Goal: Task Accomplishment & Management: Use online tool/utility

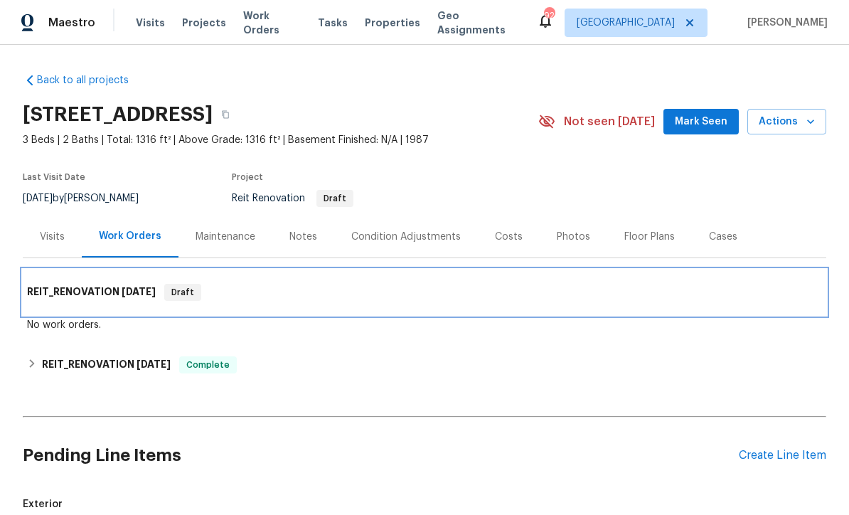
click at [77, 289] on h6 "REIT_RENOVATION [DATE]" at bounding box center [91, 292] width 129 height 17
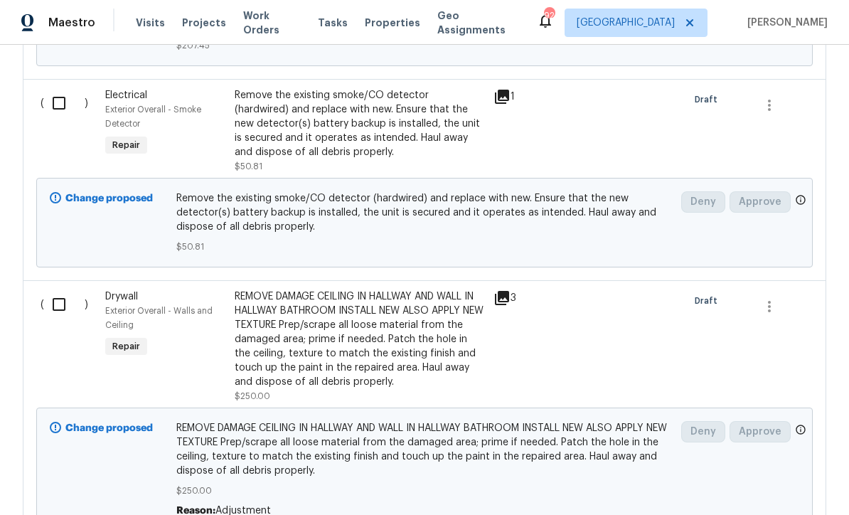
scroll to position [6202, 0]
click at [313, 320] on div "REMOVE DAMAGE CEILING IN HALLWAY AND WALL IN HALLWAY BATHROOM INSTALL NEW ALSO …" at bounding box center [360, 339] width 250 height 100
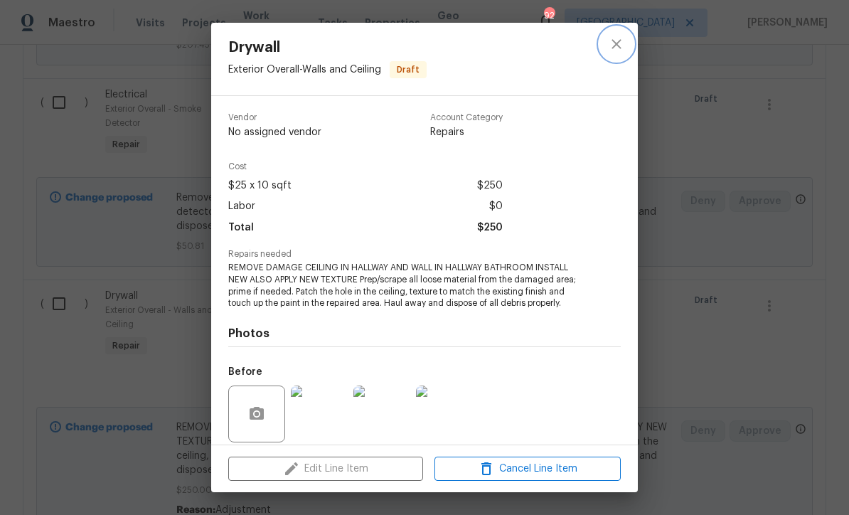
click at [614, 36] on icon "close" at bounding box center [616, 44] width 17 height 17
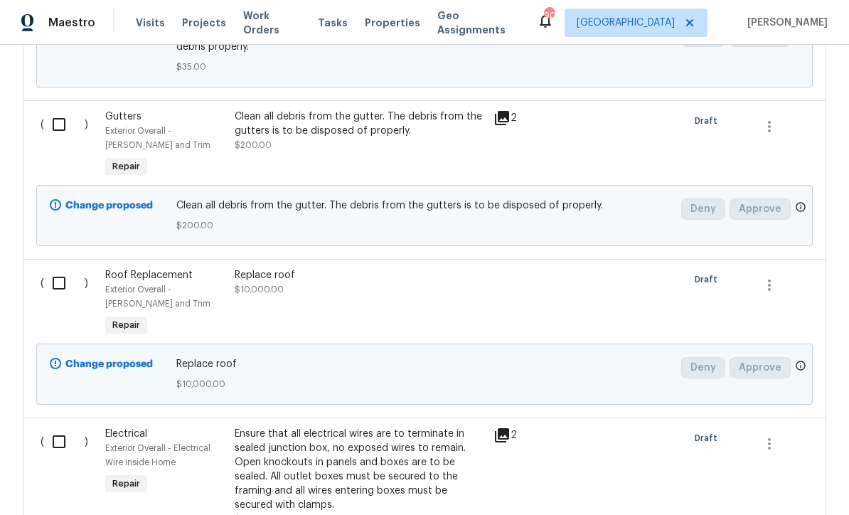
scroll to position [1003, 0]
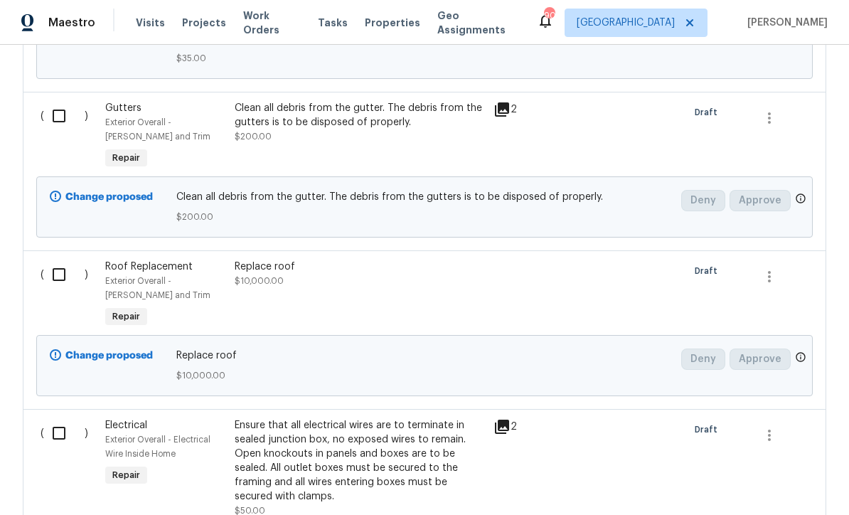
click at [60, 272] on input "checkbox" at bounding box center [64, 275] width 41 height 30
checkbox input "true"
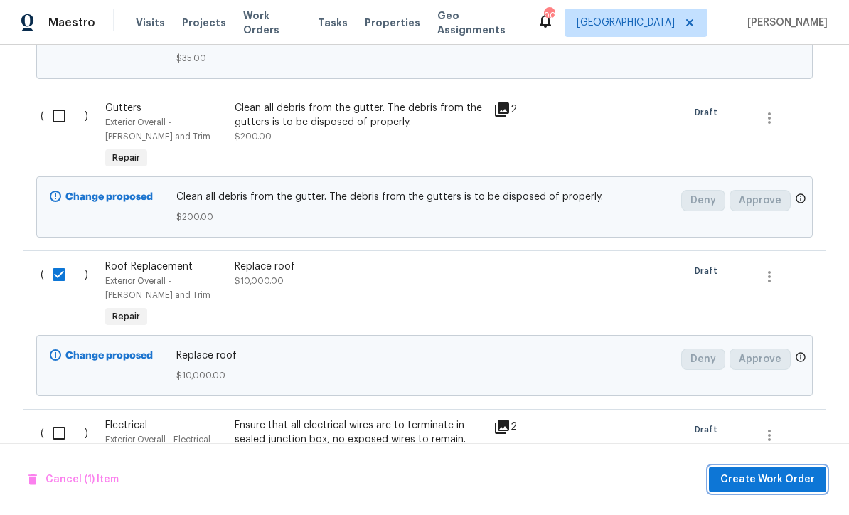
click at [758, 478] on span "Create Work Order" at bounding box center [767, 480] width 95 height 18
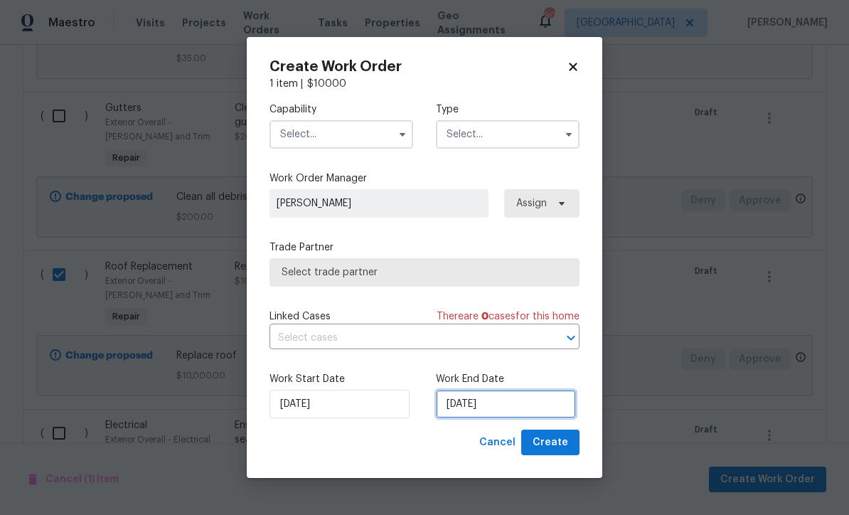
click at [470, 402] on input "[DATE]" at bounding box center [506, 404] width 140 height 28
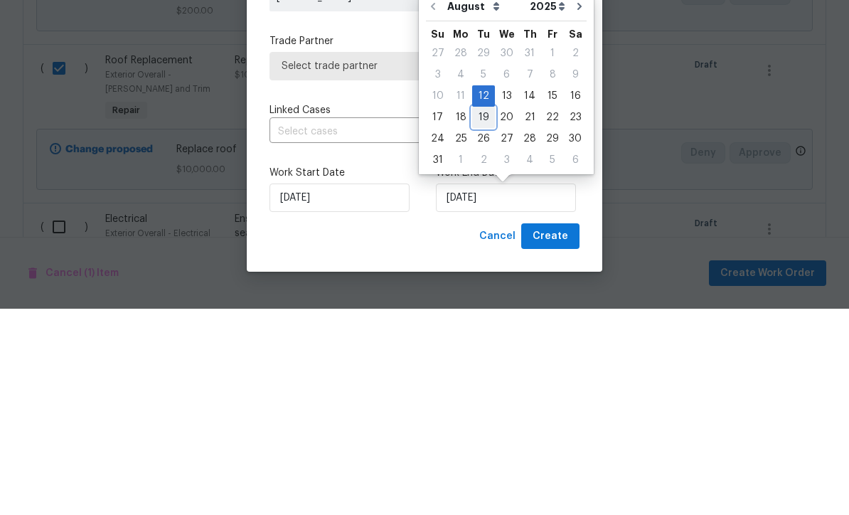
click at [477, 314] on div "19" at bounding box center [483, 324] width 23 height 20
type input "[DATE]"
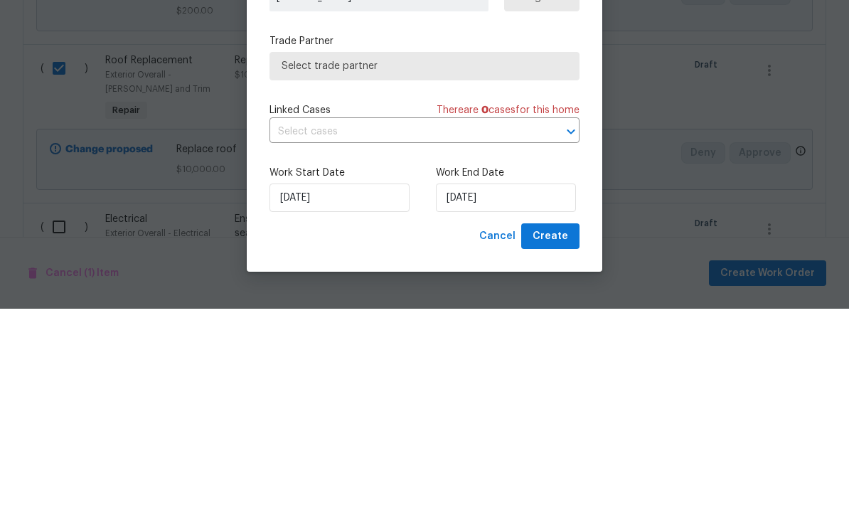
scroll to position [47, 0]
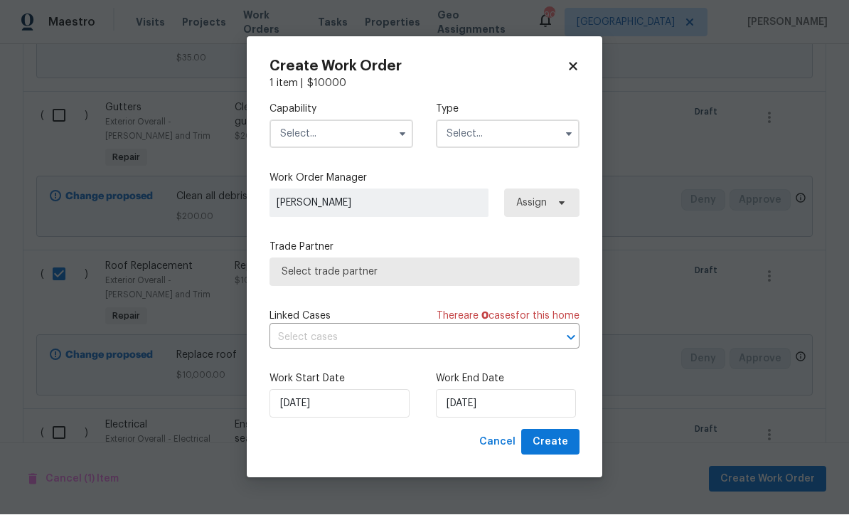
click at [304, 131] on input "text" at bounding box center [342, 134] width 144 height 28
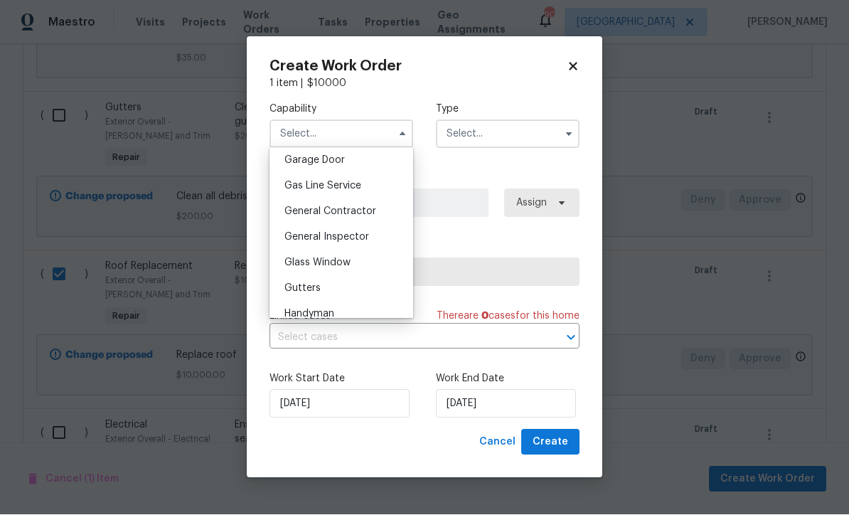
scroll to position [634, 0]
click at [316, 227] on div "General Inspector" at bounding box center [341, 236] width 137 height 26
type input "General Inspector"
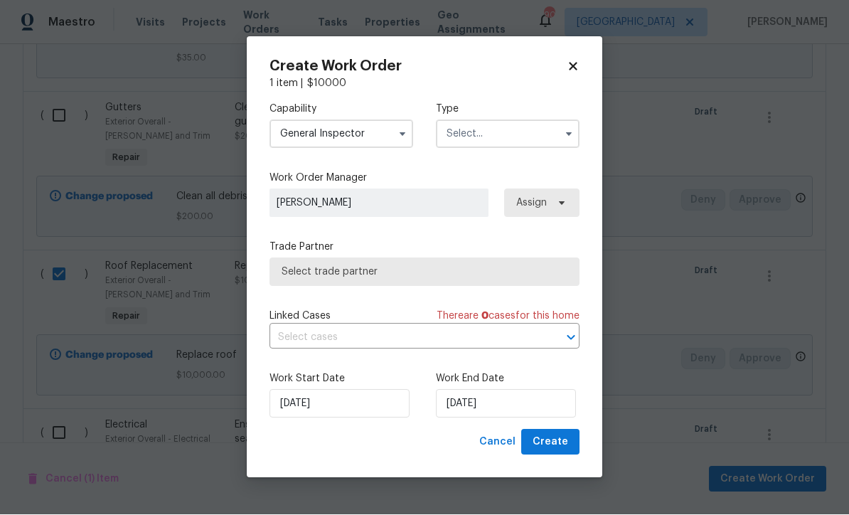
click at [462, 129] on input "text" at bounding box center [508, 134] width 144 height 28
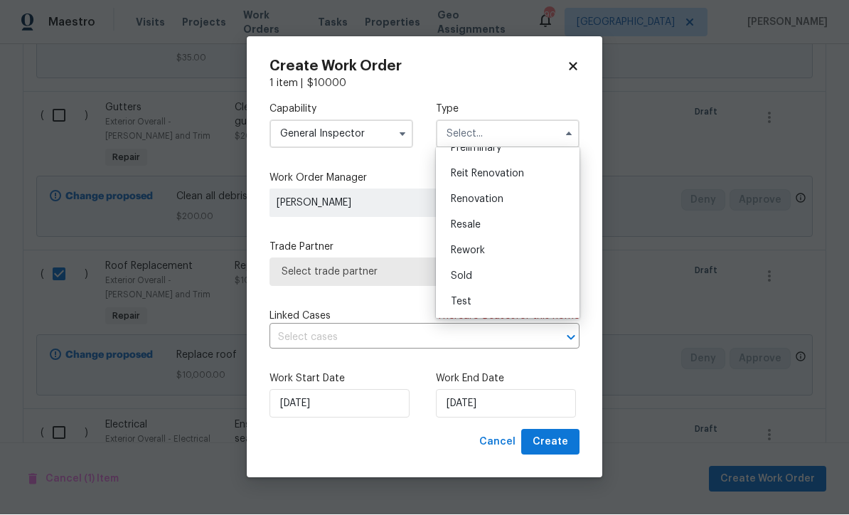
scroll to position [323, 0]
click at [470, 167] on div "Reit Renovation" at bounding box center [508, 174] width 137 height 26
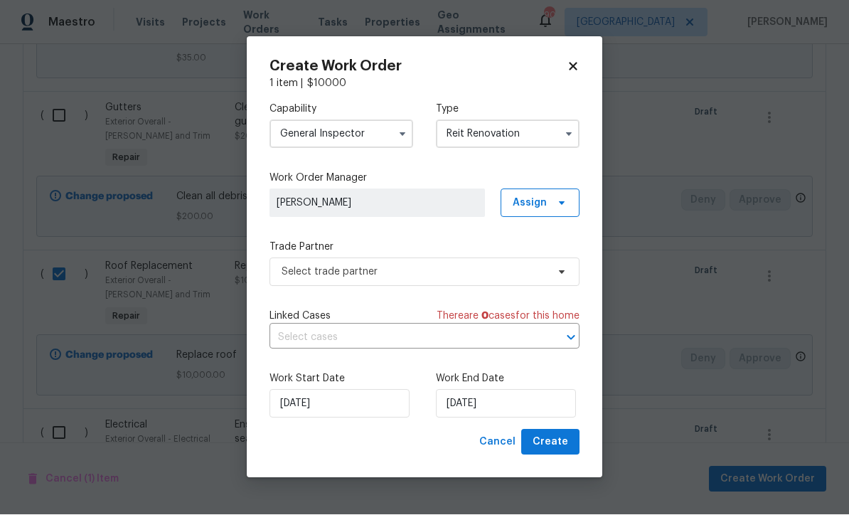
type input "Reit Renovation"
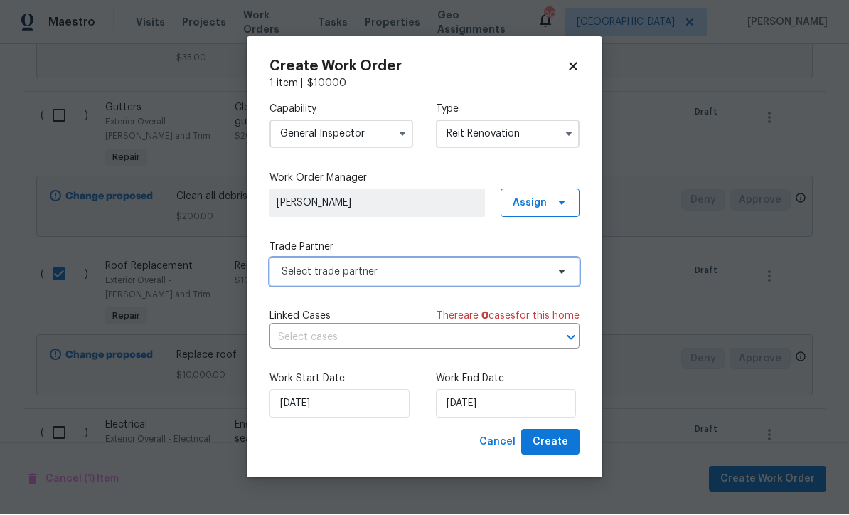
click at [308, 270] on span "Select trade partner" at bounding box center [414, 272] width 265 height 14
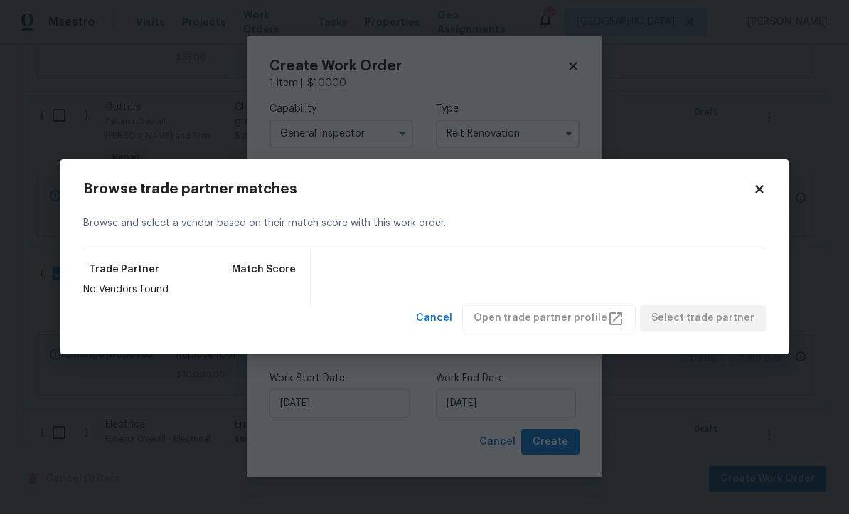
click at [758, 191] on icon at bounding box center [759, 190] width 8 height 8
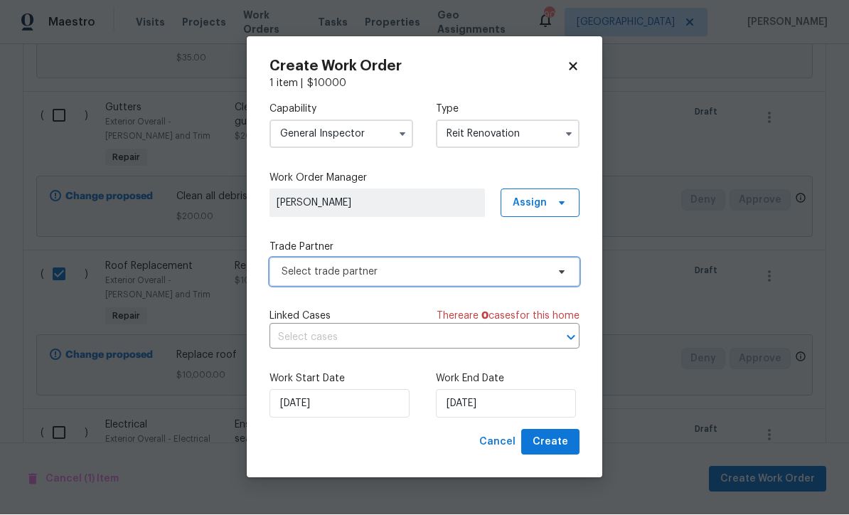
click at [329, 270] on span "Select trade partner" at bounding box center [414, 272] width 265 height 14
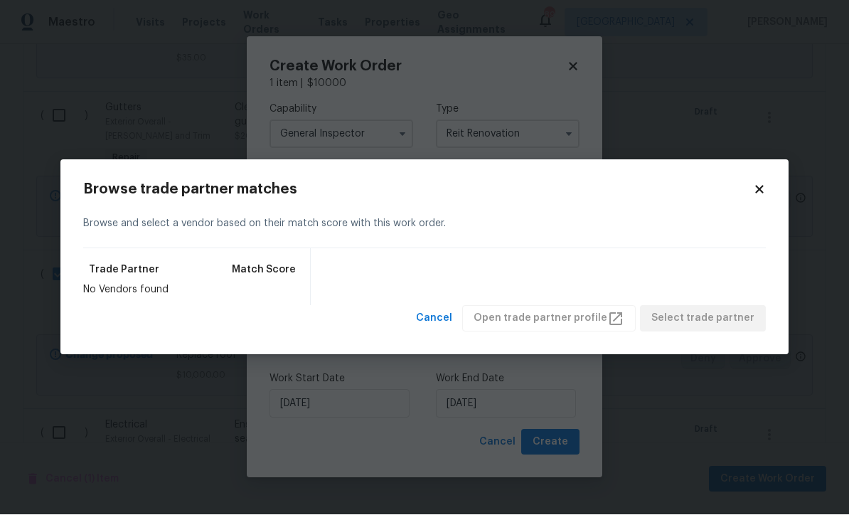
click at [763, 186] on icon at bounding box center [759, 190] width 8 height 8
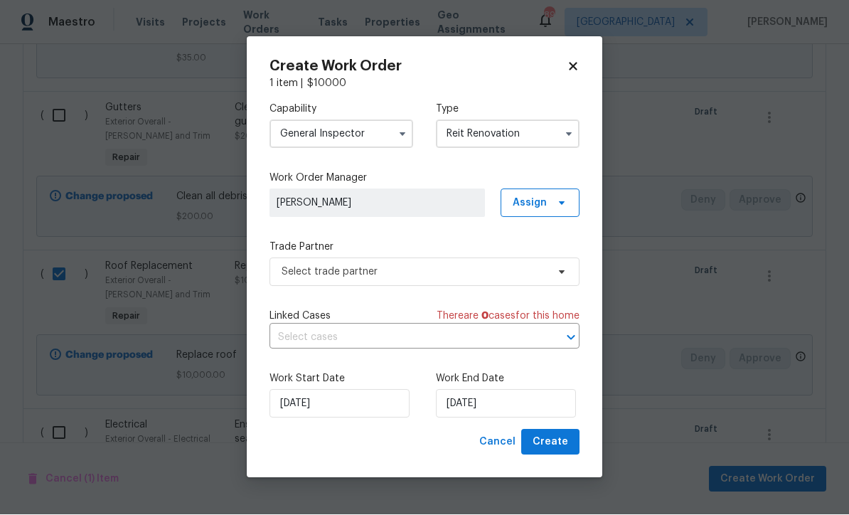
click at [573, 55] on div "Create Work Order 1 item | $ 10000 Capability General Inspector Type Reit Renov…" at bounding box center [425, 258] width 356 height 442
click at [571, 67] on icon at bounding box center [573, 67] width 8 height 8
checkbox input "false"
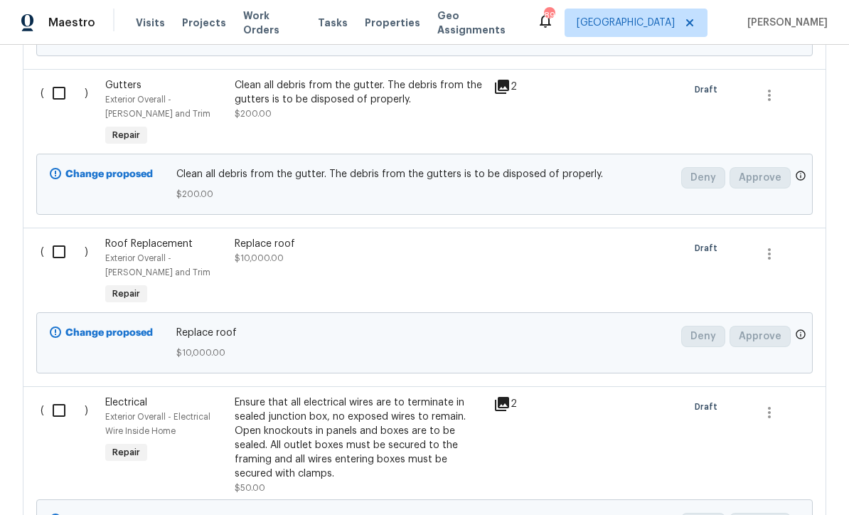
scroll to position [1019, 0]
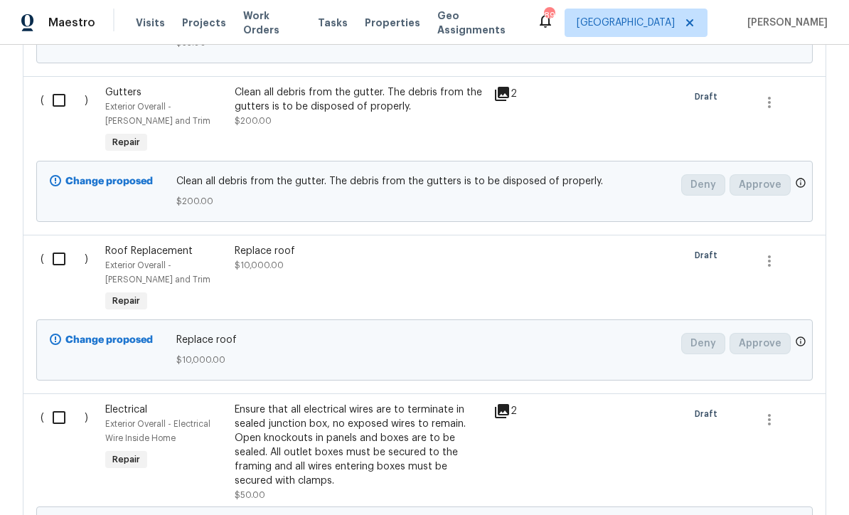
click at [276, 244] on div "Replace roof" at bounding box center [360, 251] width 250 height 14
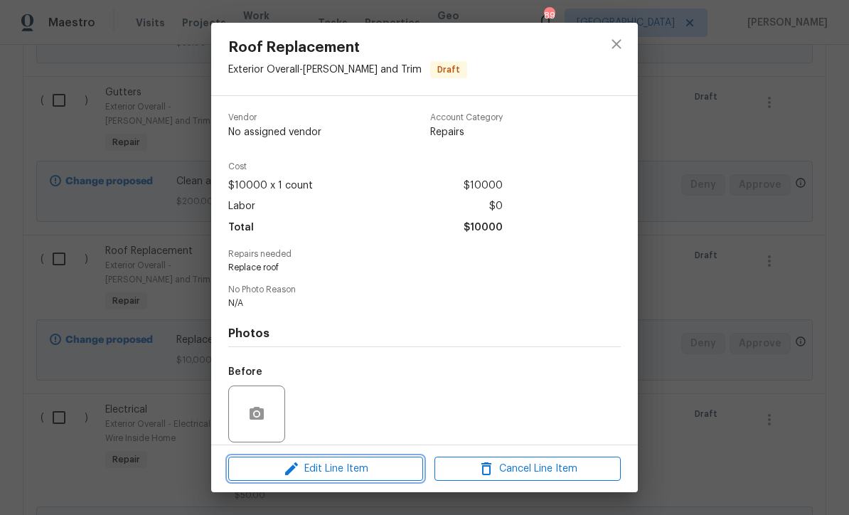
click at [315, 472] on span "Edit Line Item" at bounding box center [326, 469] width 186 height 18
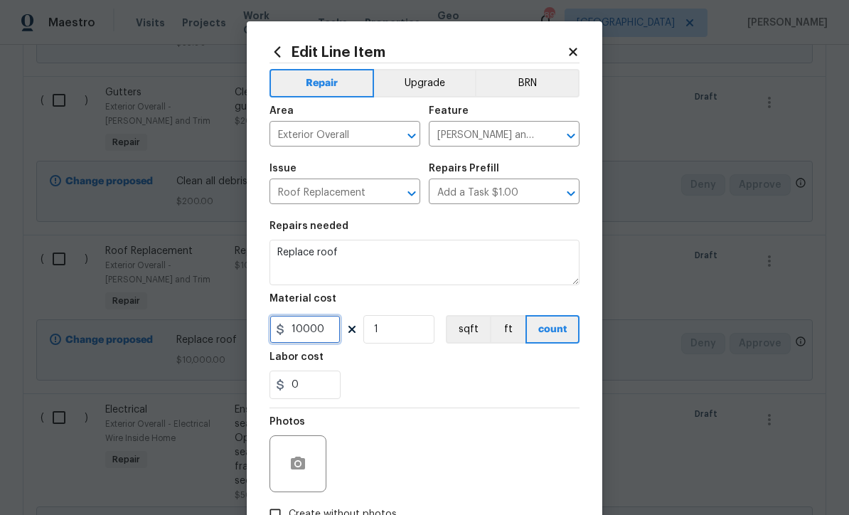
click at [321, 334] on input "10000" at bounding box center [305, 329] width 71 height 28
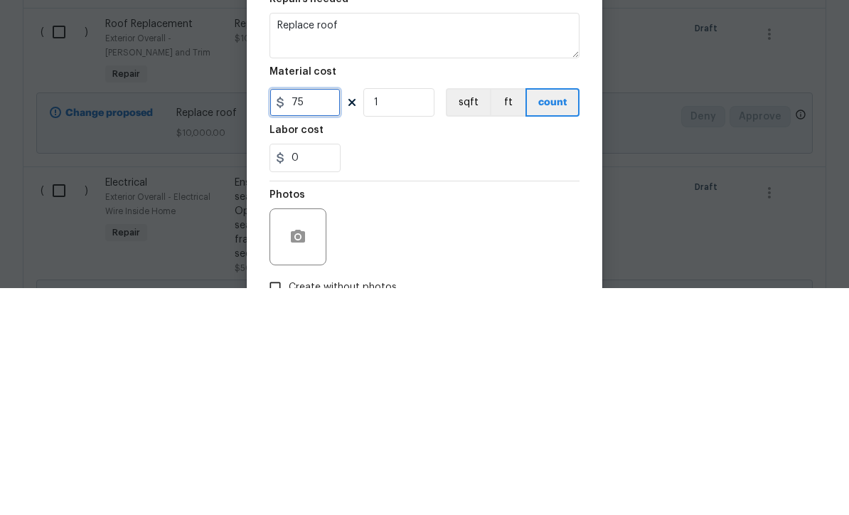
type input "75"
click at [385, 371] on div "0" at bounding box center [425, 385] width 310 height 28
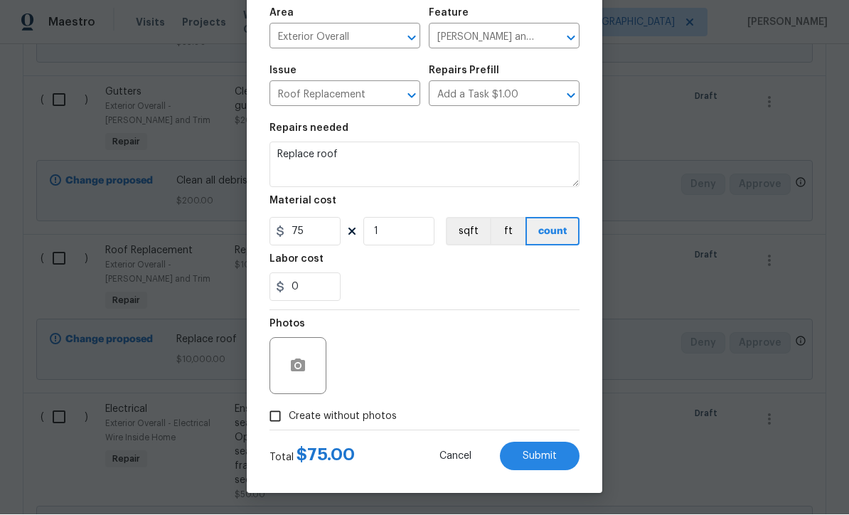
scroll to position [100, 0]
click at [273, 420] on input "Create without photos" at bounding box center [275, 416] width 27 height 27
checkbox input "true"
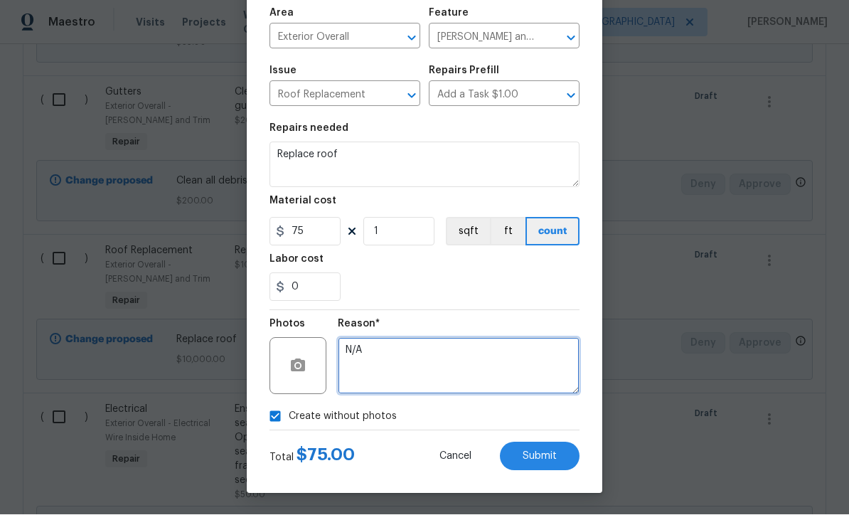
click at [352, 344] on textarea "N/A" at bounding box center [459, 366] width 242 height 57
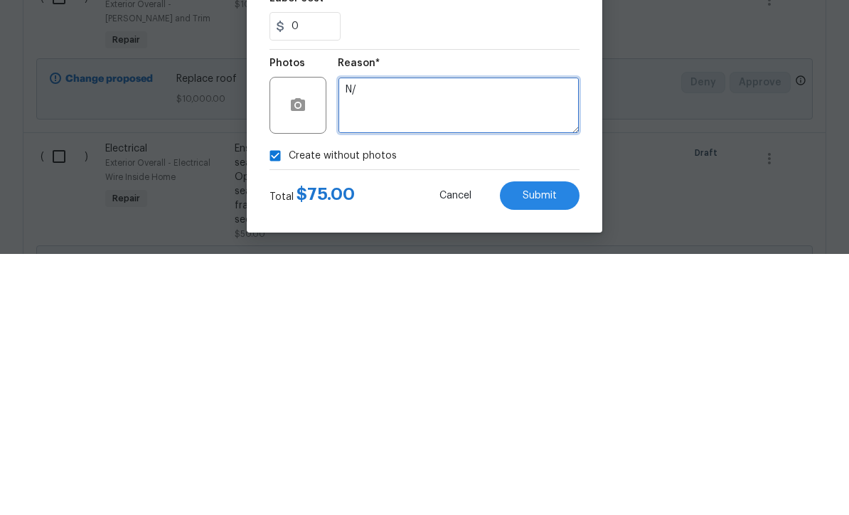
type textarea "N"
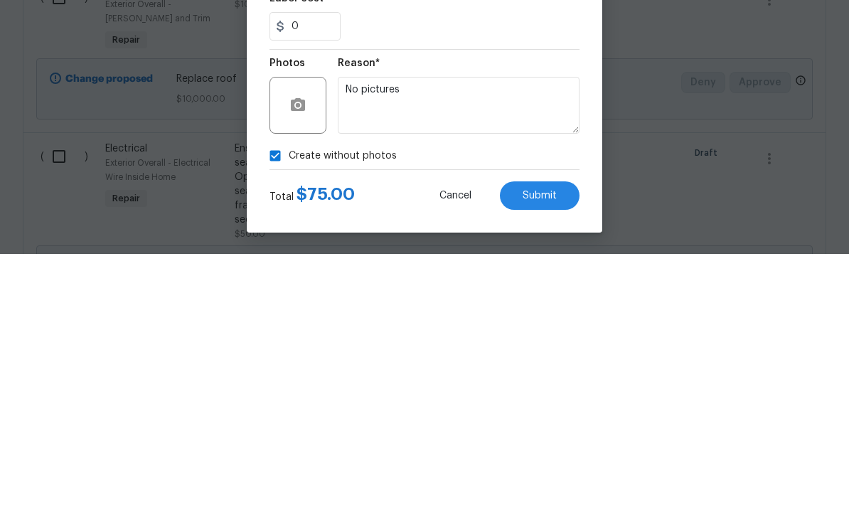
click at [541, 452] on span "Submit" at bounding box center [540, 457] width 34 height 11
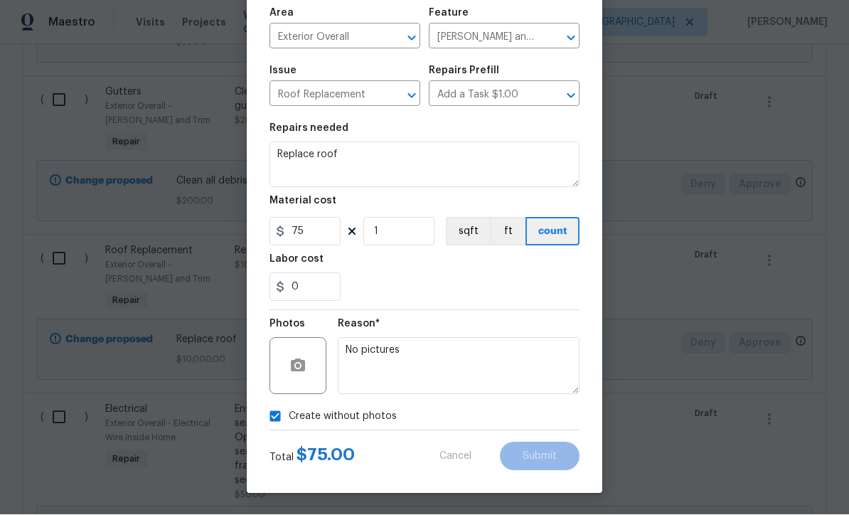
type textarea "N/A"
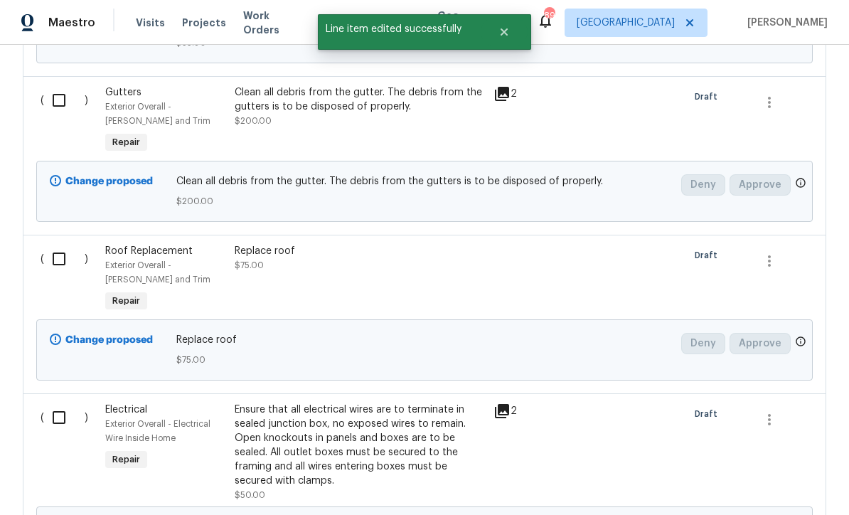
scroll to position [0, 0]
click at [62, 244] on input "checkbox" at bounding box center [64, 259] width 41 height 30
checkbox input "true"
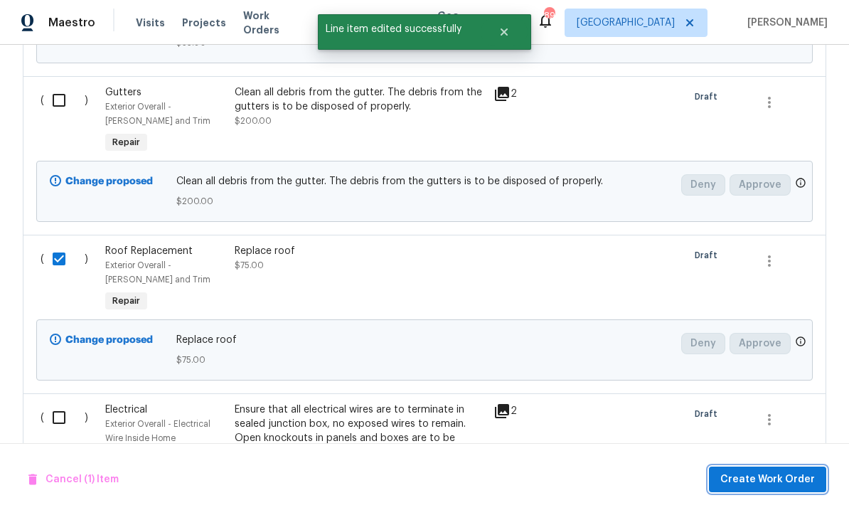
click at [752, 469] on button "Create Work Order" at bounding box center [767, 480] width 117 height 26
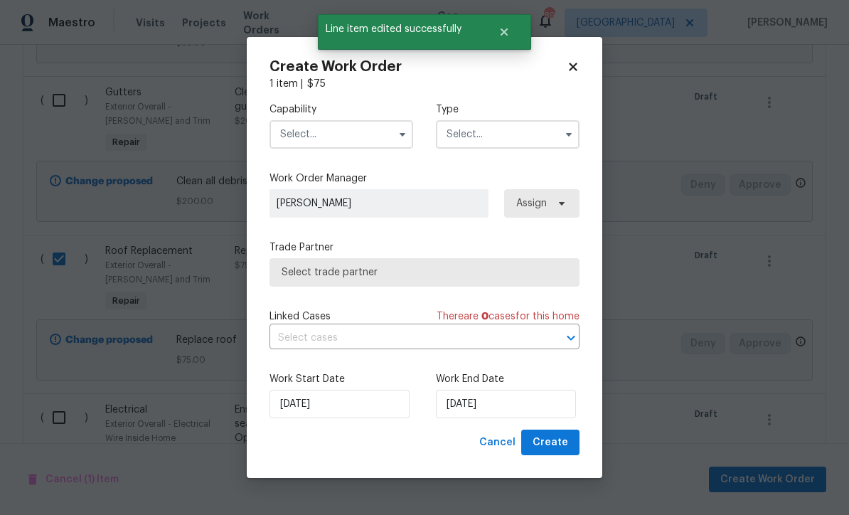
click at [307, 132] on input "text" at bounding box center [342, 134] width 144 height 28
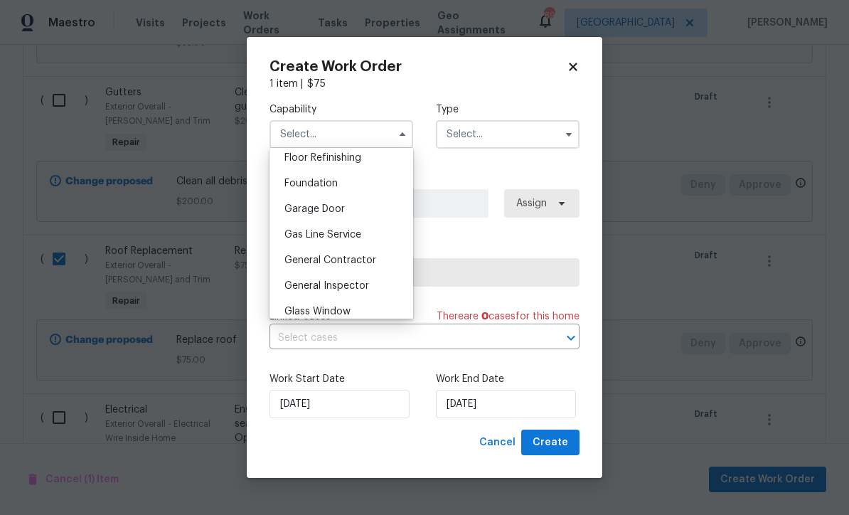
scroll to position [585, 0]
click at [321, 257] on span "General Contractor" at bounding box center [330, 260] width 92 height 10
type input "General Contractor"
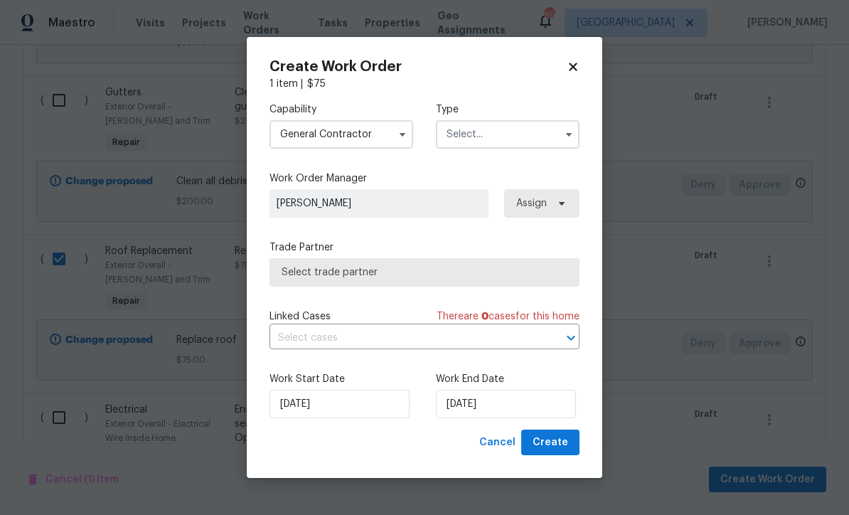
click at [462, 134] on input "text" at bounding box center [508, 134] width 144 height 28
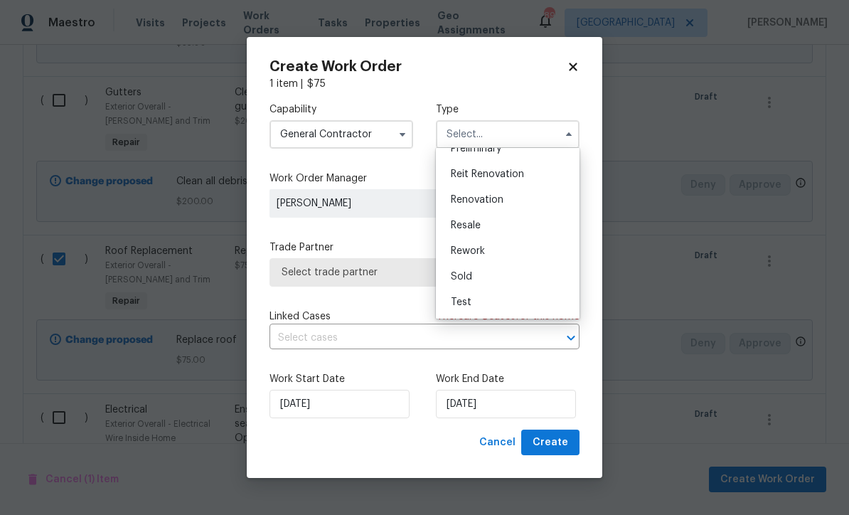
scroll to position [323, 0]
click at [484, 171] on span "Reit Renovation" at bounding box center [487, 174] width 73 height 10
type input "Reit Renovation"
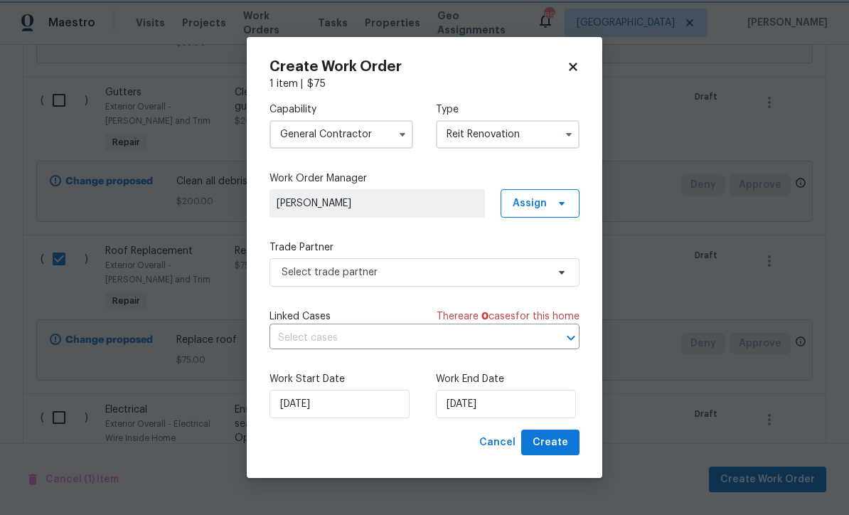
scroll to position [0, 0]
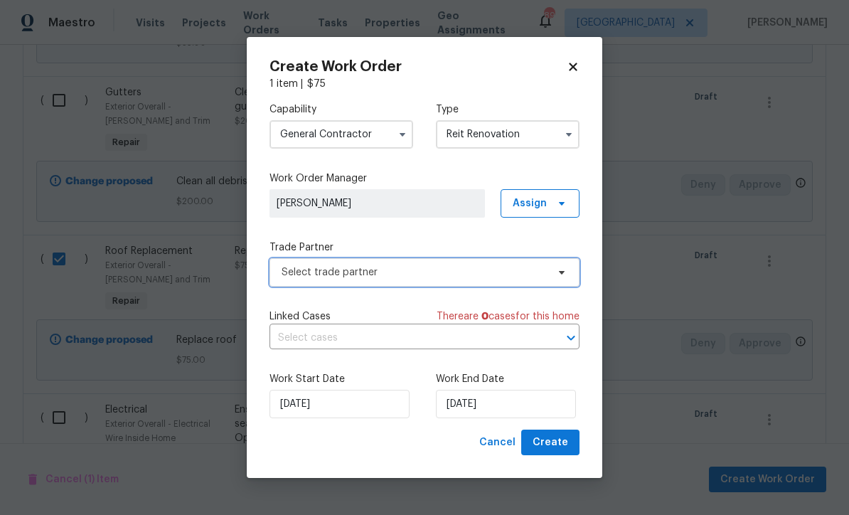
click at [307, 267] on span "Select trade partner" at bounding box center [414, 272] width 265 height 14
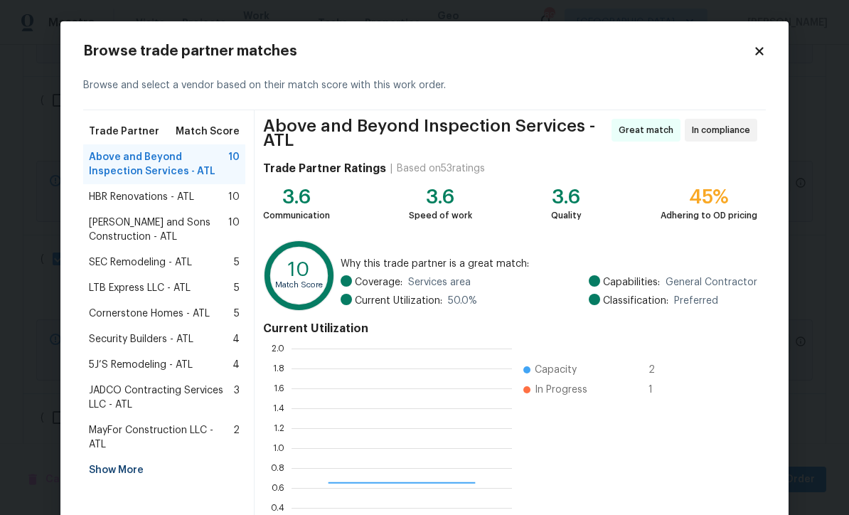
scroll to position [199, 220]
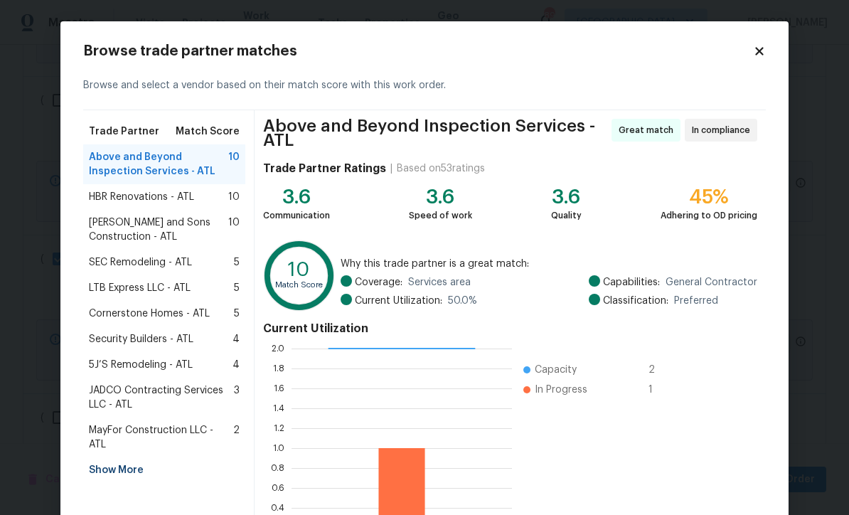
click at [115, 459] on div "Show More" at bounding box center [164, 470] width 162 height 26
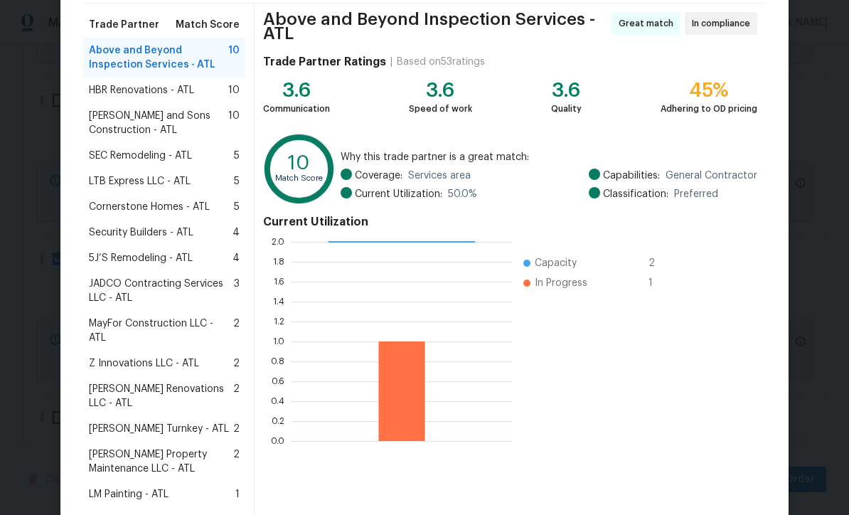
scroll to position [110, 0]
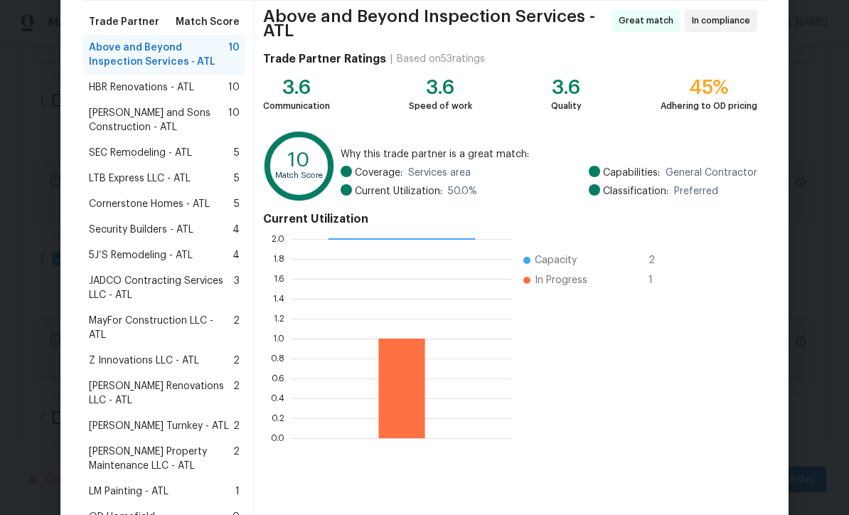
click at [133, 353] on span "Z Innovations LLC - ATL" at bounding box center [144, 360] width 110 height 14
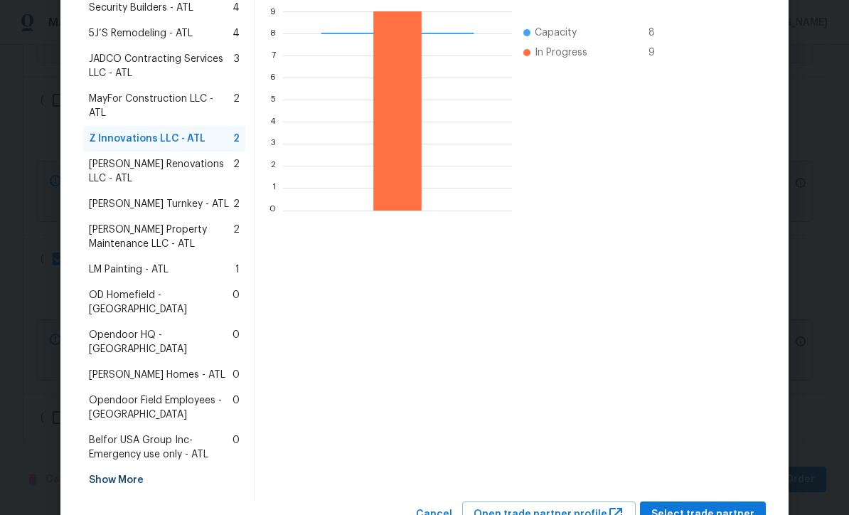
scroll to position [331, 0]
click at [696, 506] on span "Select trade partner" at bounding box center [702, 515] width 103 height 18
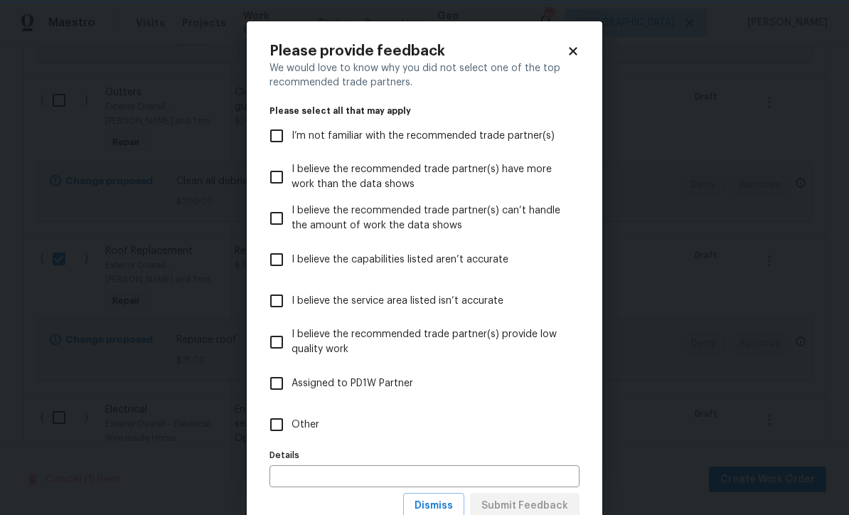
scroll to position [0, 0]
click at [275, 423] on input "Other" at bounding box center [277, 425] width 30 height 30
checkbox input "true"
click at [506, 494] on button "Submit Feedback" at bounding box center [525, 506] width 110 height 26
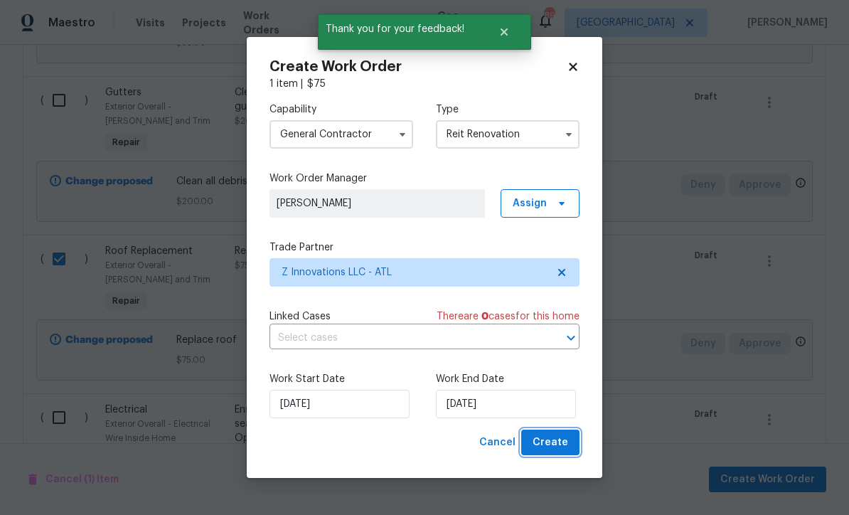
click at [553, 439] on span "Create" at bounding box center [551, 443] width 36 height 18
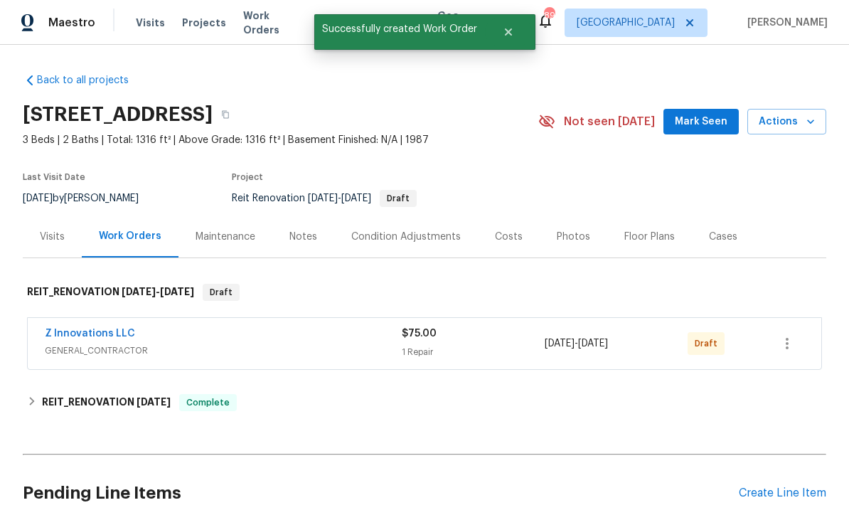
click at [74, 329] on link "Z Innovations LLC" at bounding box center [90, 334] width 90 height 10
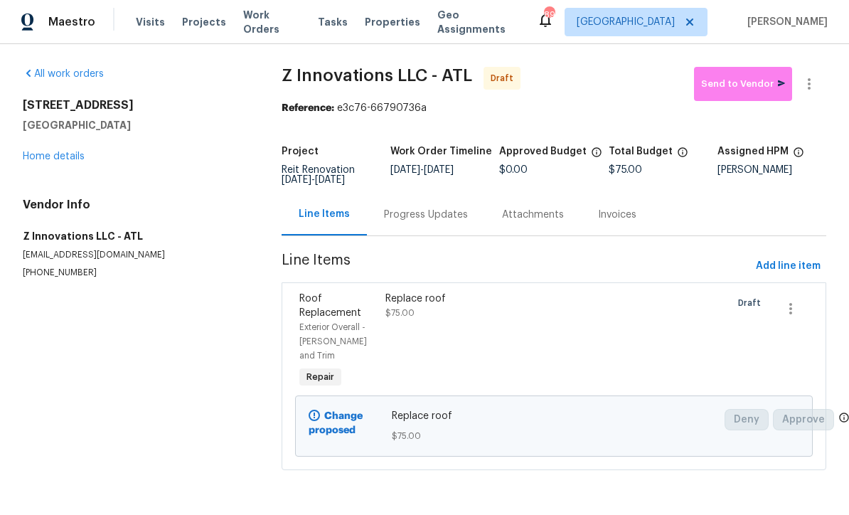
click at [340, 321] on div "Exterior Overall - [PERSON_NAME] and Trim" at bounding box center [338, 342] width 78 height 43
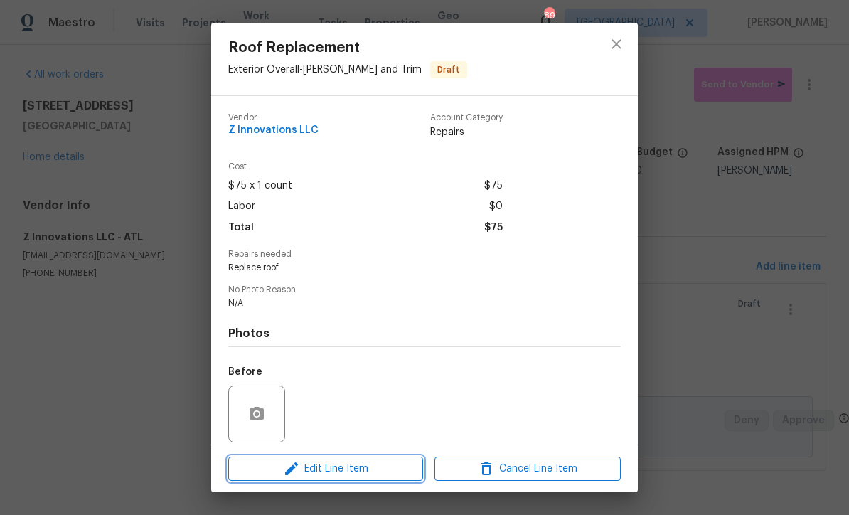
click at [321, 472] on span "Edit Line Item" at bounding box center [326, 469] width 186 height 18
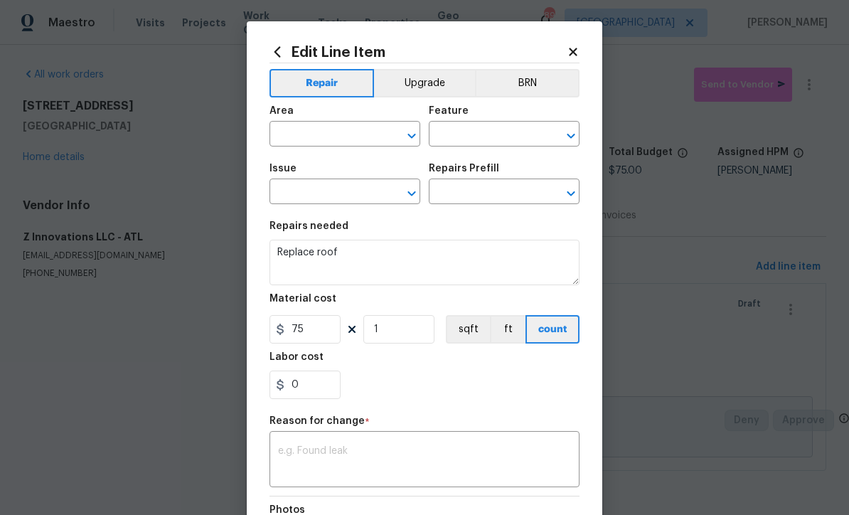
type input "Exterior Overall"
type input "[PERSON_NAME] and Trim"
type input "Roof Replacement"
type input "Add a Task $1.00"
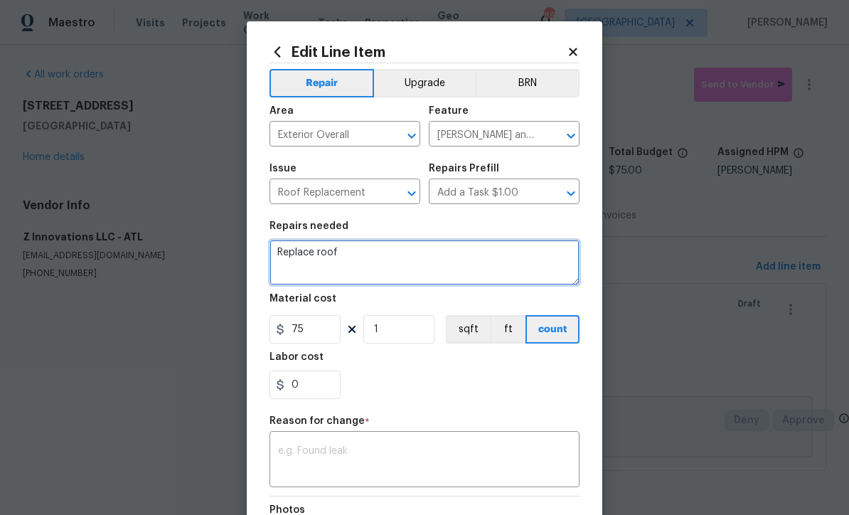
click at [364, 260] on textarea "Replace roof" at bounding box center [425, 263] width 310 height 46
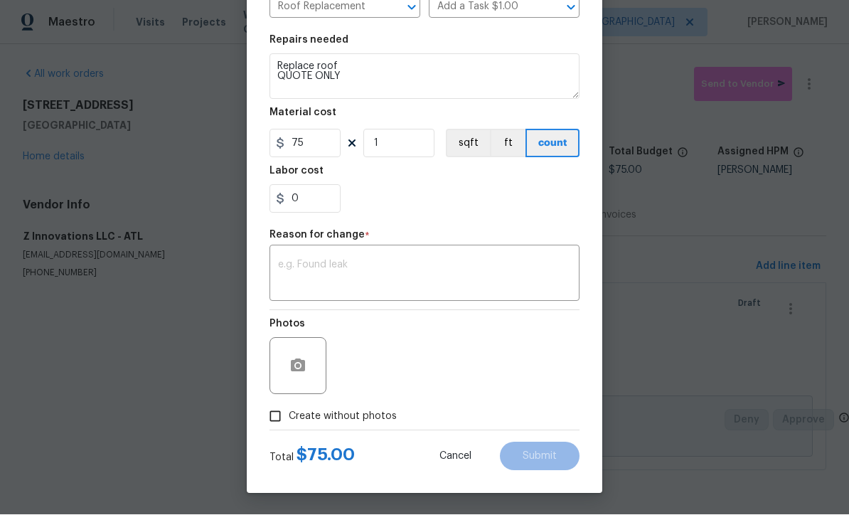
scroll to position [188, 0]
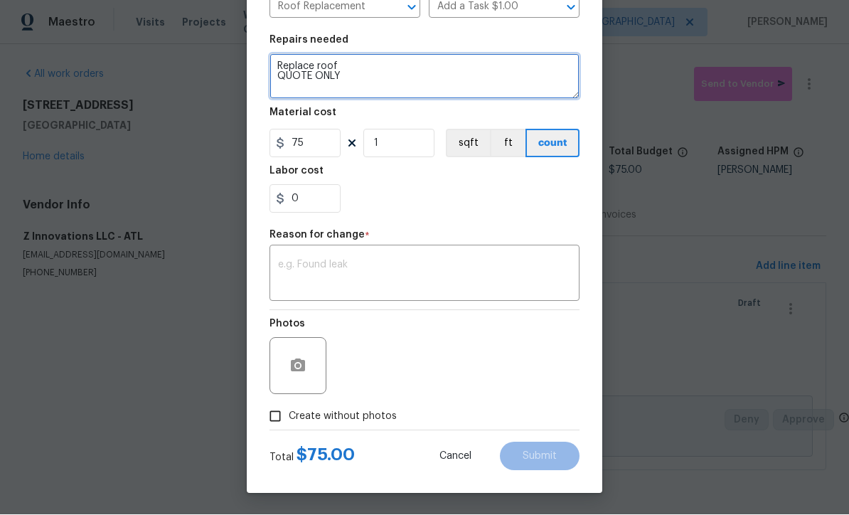
type textarea "Replace roof QUOTE ONLY"
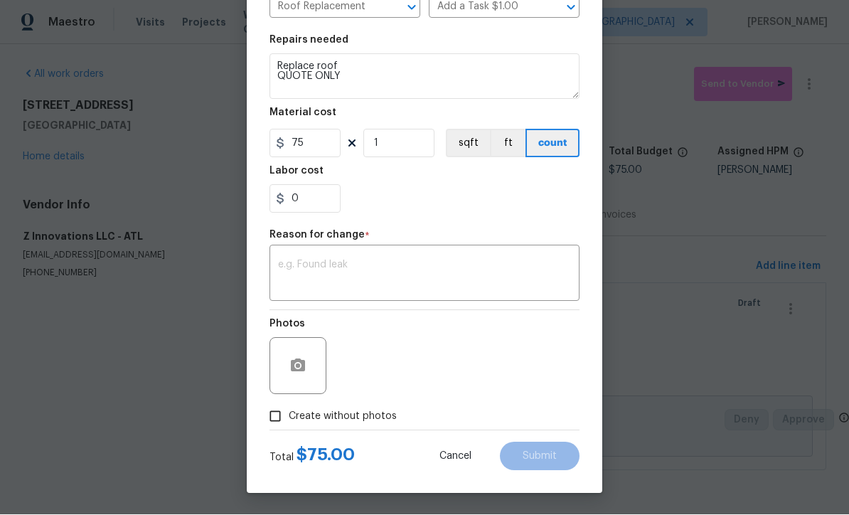
click at [282, 260] on textarea at bounding box center [424, 275] width 293 height 30
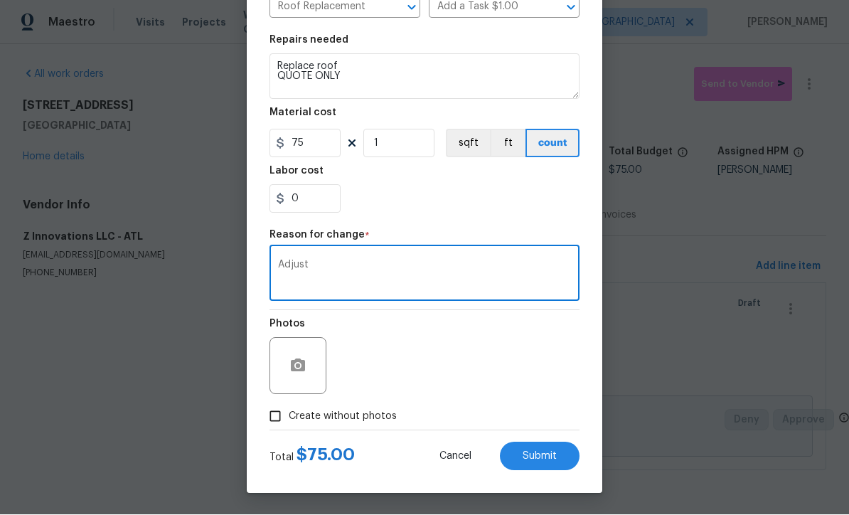
type textarea "Adjust"
click at [539, 454] on span "Submit" at bounding box center [540, 457] width 34 height 11
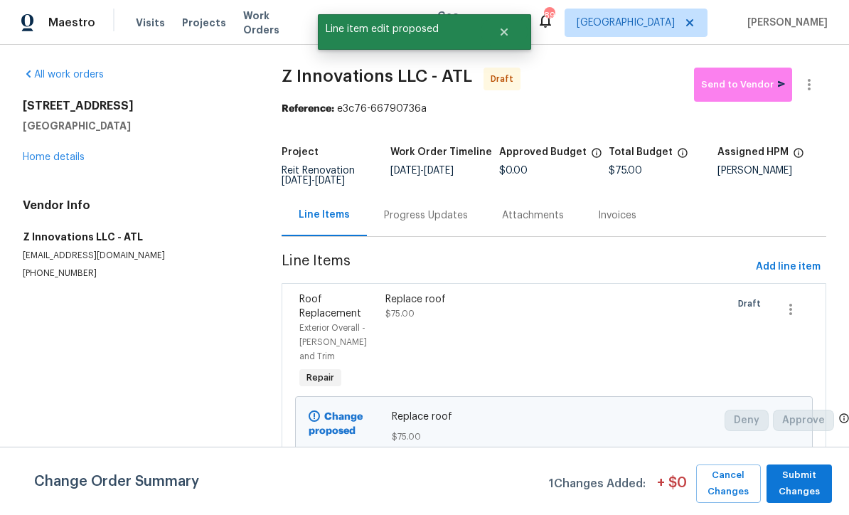
scroll to position [0, 0]
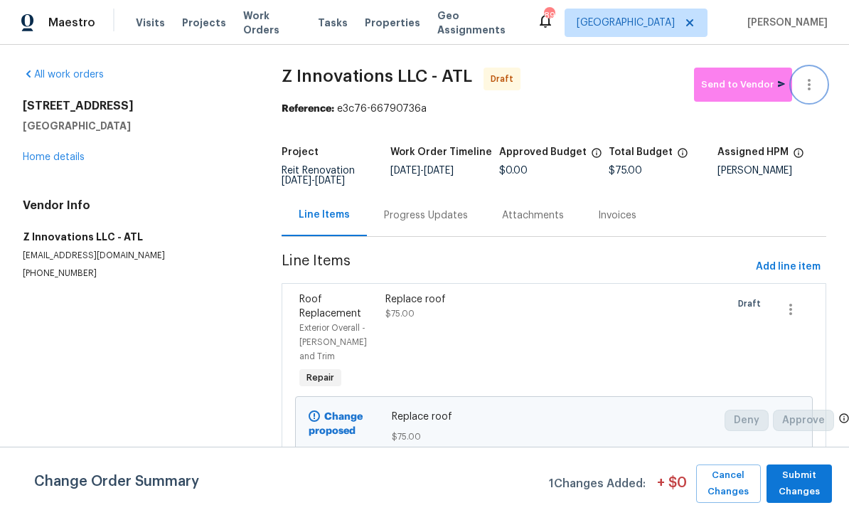
click at [820, 80] on button "button" at bounding box center [809, 85] width 34 height 34
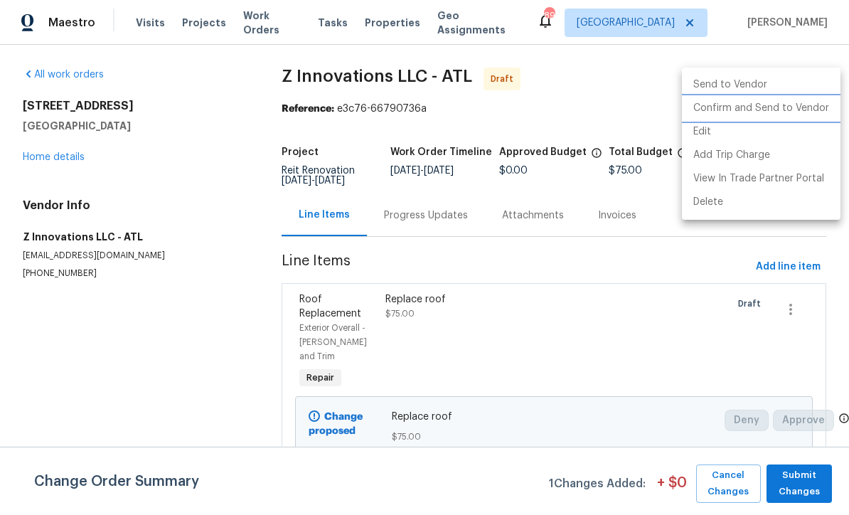
click at [781, 111] on li "Confirm and Send to Vendor" at bounding box center [761, 108] width 159 height 23
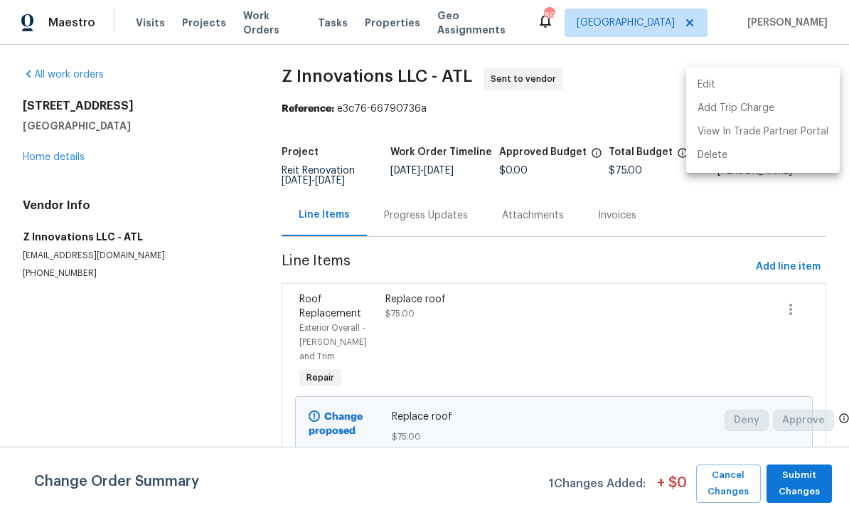
click at [501, 298] on div at bounding box center [424, 257] width 849 height 515
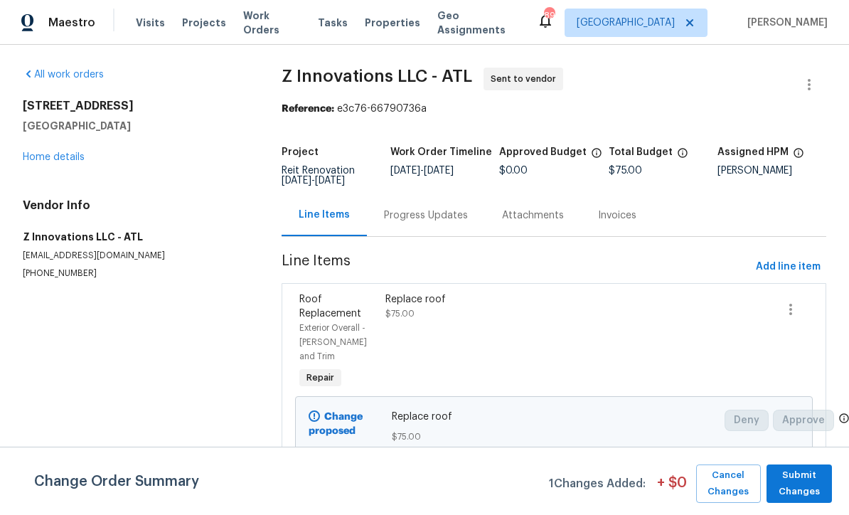
click at [498, 324] on div "Replace roof $75.00" at bounding box center [488, 342] width 215 height 108
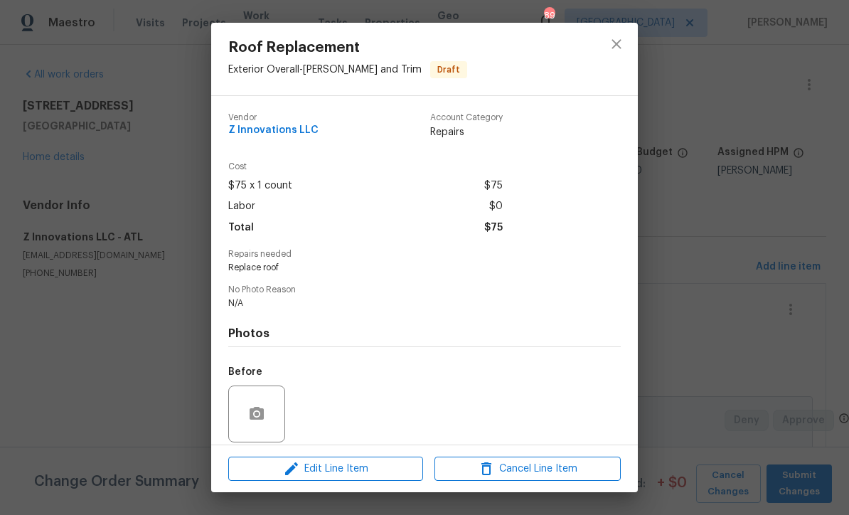
click at [498, 324] on div "Photos Before After" at bounding box center [424, 426] width 393 height 234
click at [609, 45] on icon "close" at bounding box center [616, 44] width 17 height 17
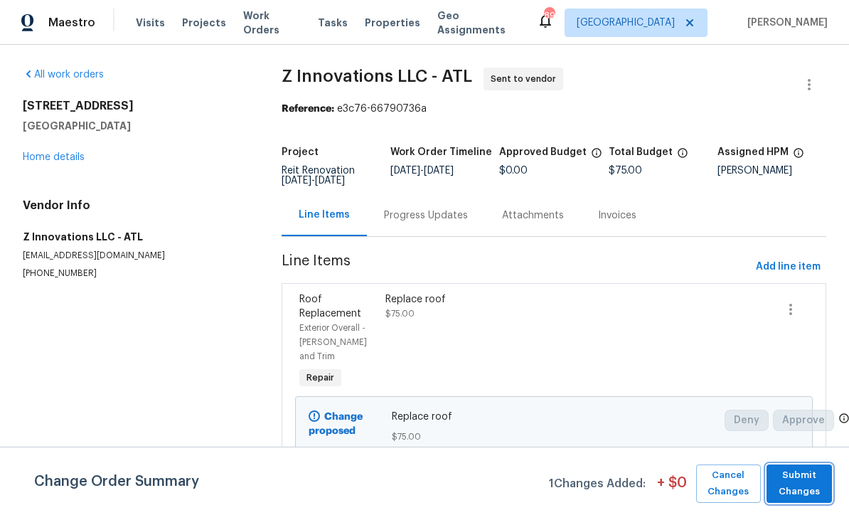
click at [811, 484] on span "Submit Changes" at bounding box center [799, 483] width 51 height 33
